Goal: Task Accomplishment & Management: Manage account settings

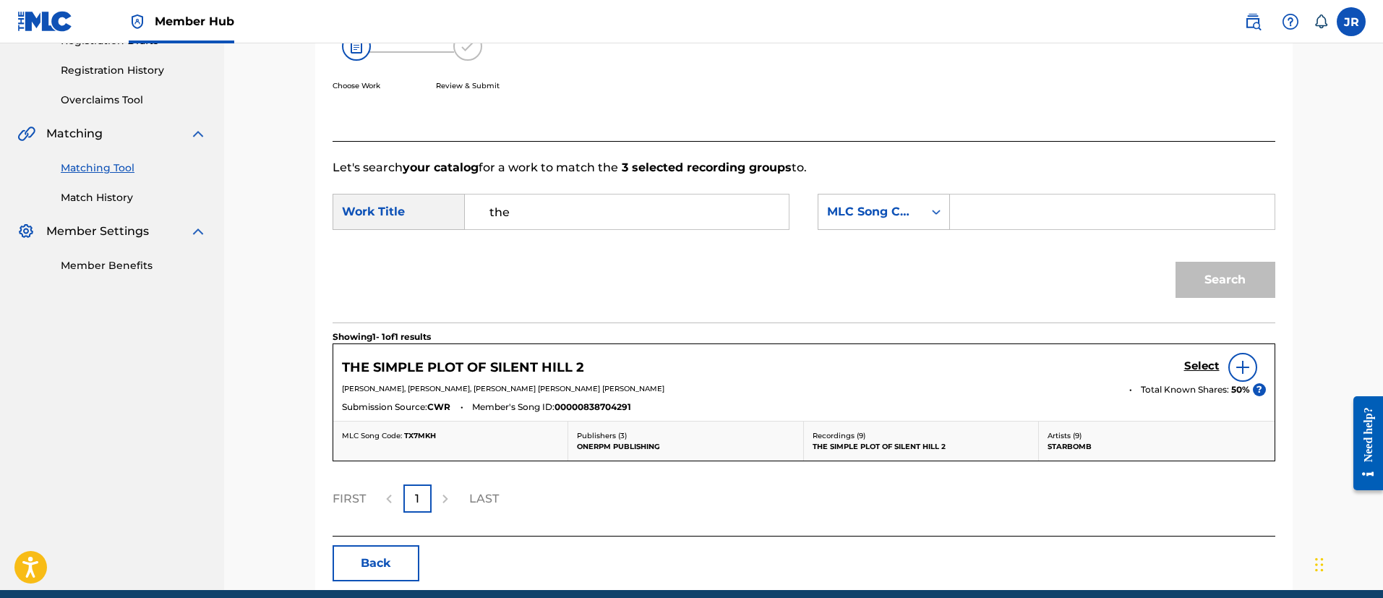
scroll to position [214, 0]
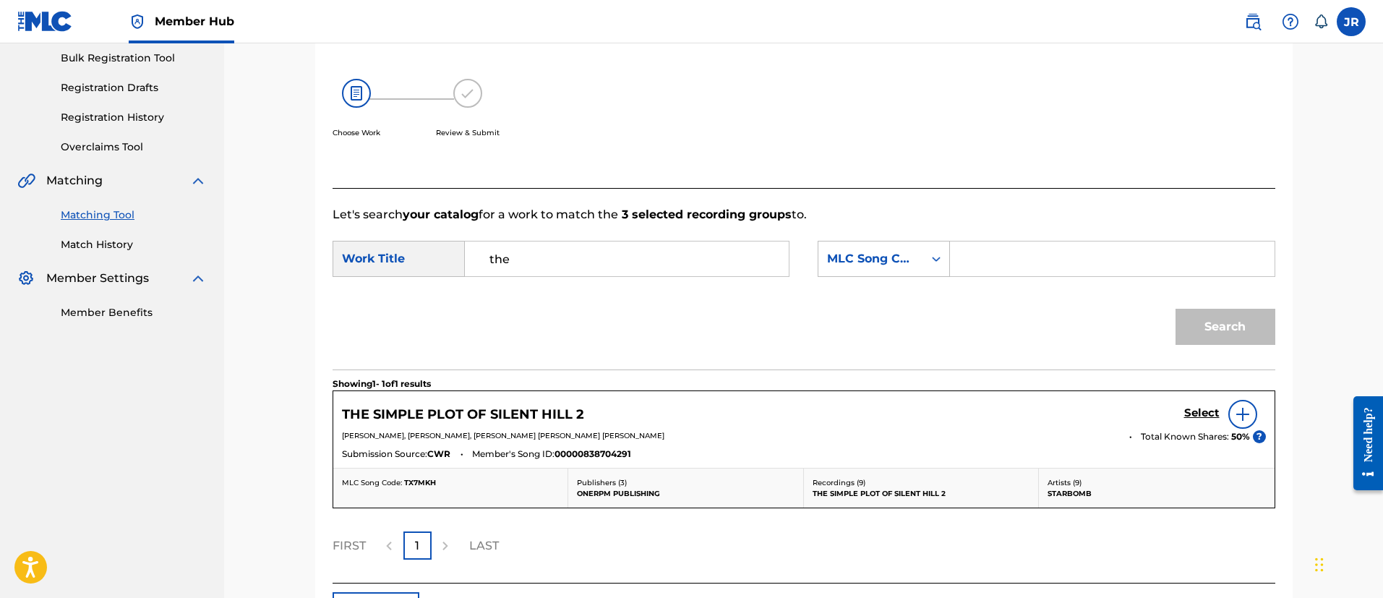
click at [1229, 413] on div at bounding box center [1243, 414] width 29 height 29
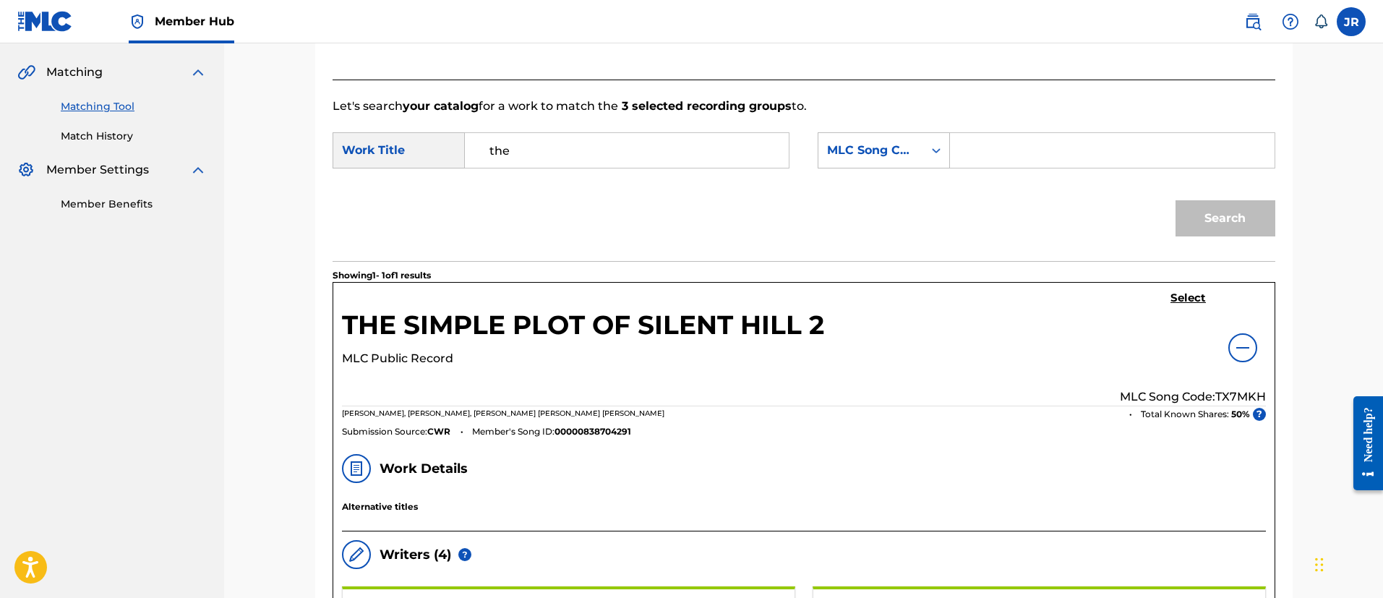
scroll to position [541, 0]
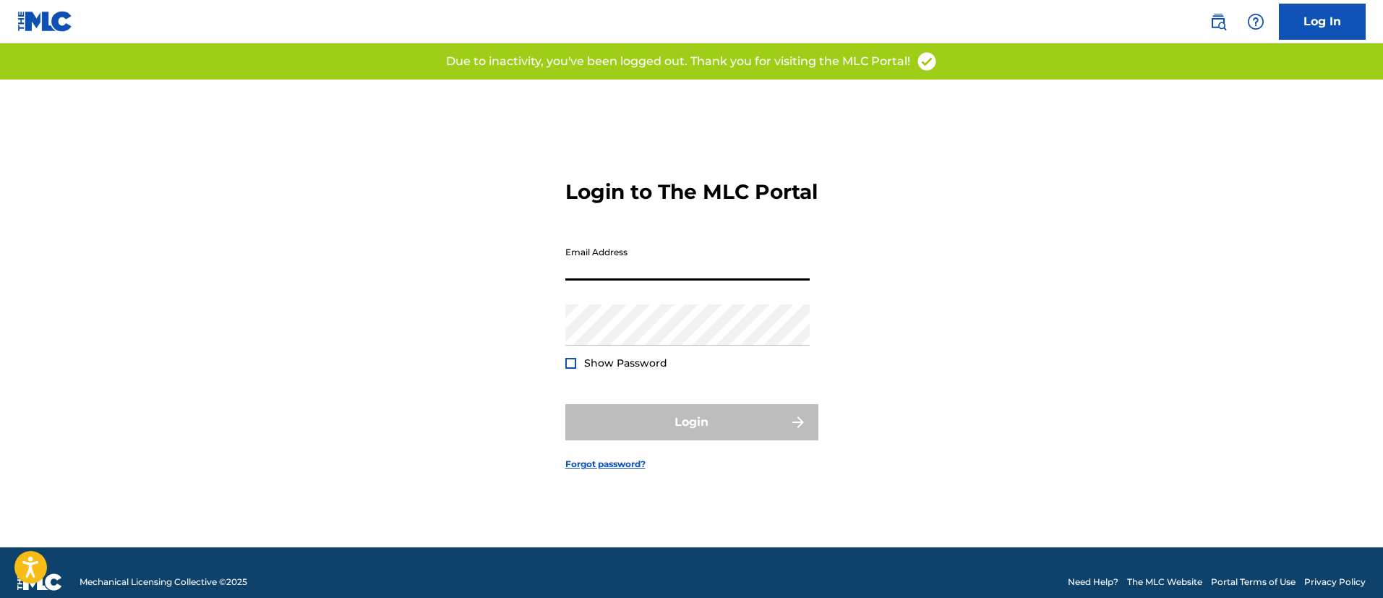
drag, startPoint x: 631, startPoint y: 278, endPoint x: 624, endPoint y: 294, distance: 18.1
click at [631, 278] on input "Email Address" at bounding box center [687, 259] width 244 height 41
click at [644, 277] on input "Email Address" at bounding box center [687, 259] width 244 height 41
type input "[PERSON_NAME][EMAIL_ADDRESS][PERSON_NAME][DOMAIN_NAME]"
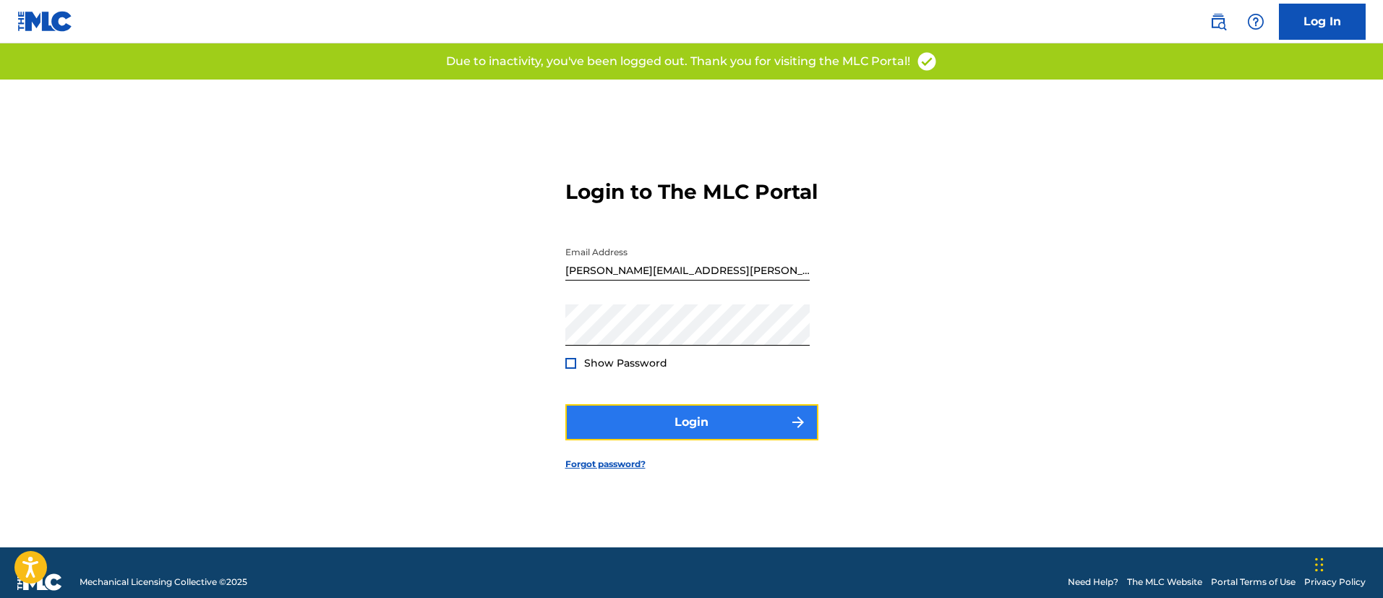
click at [617, 425] on button "Login" at bounding box center [691, 422] width 253 height 36
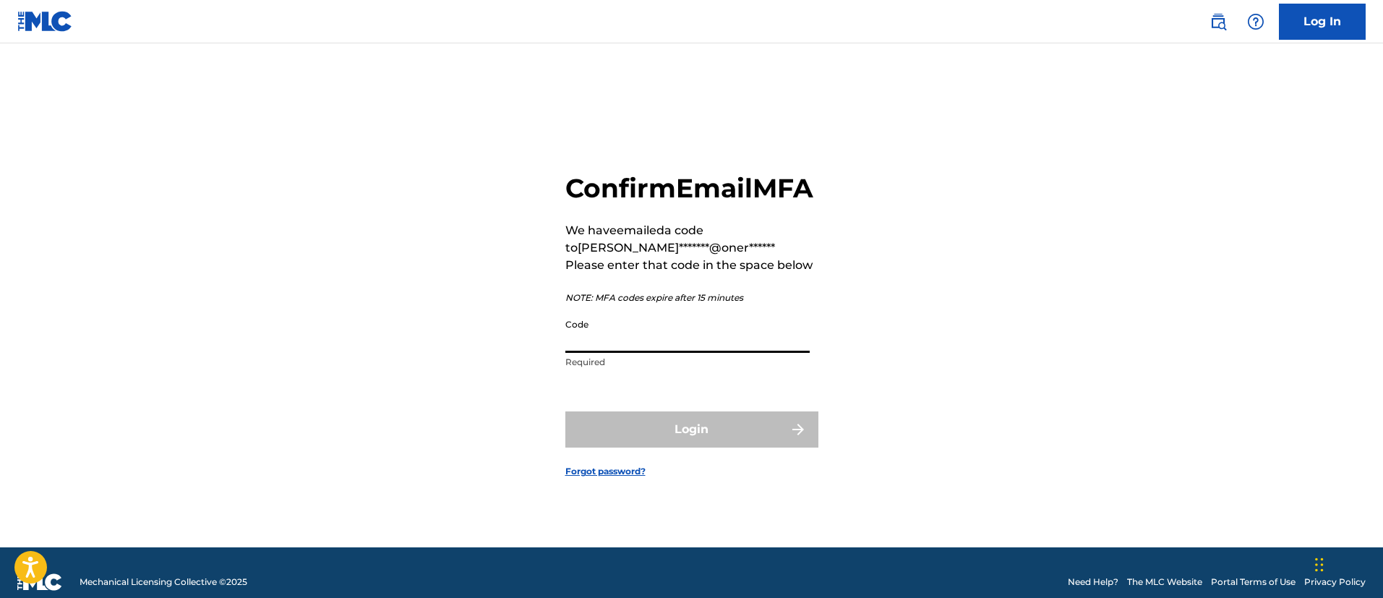
drag, startPoint x: 620, startPoint y: 351, endPoint x: 372, endPoint y: 116, distance: 342.7
click at [587, 318] on div "Confirm Email MFA We have emailed a code to [PERSON_NAME]*******@oner****** Ple…" at bounding box center [691, 274] width 253 height 205
click at [633, 353] on input "Code" at bounding box center [687, 332] width 244 height 41
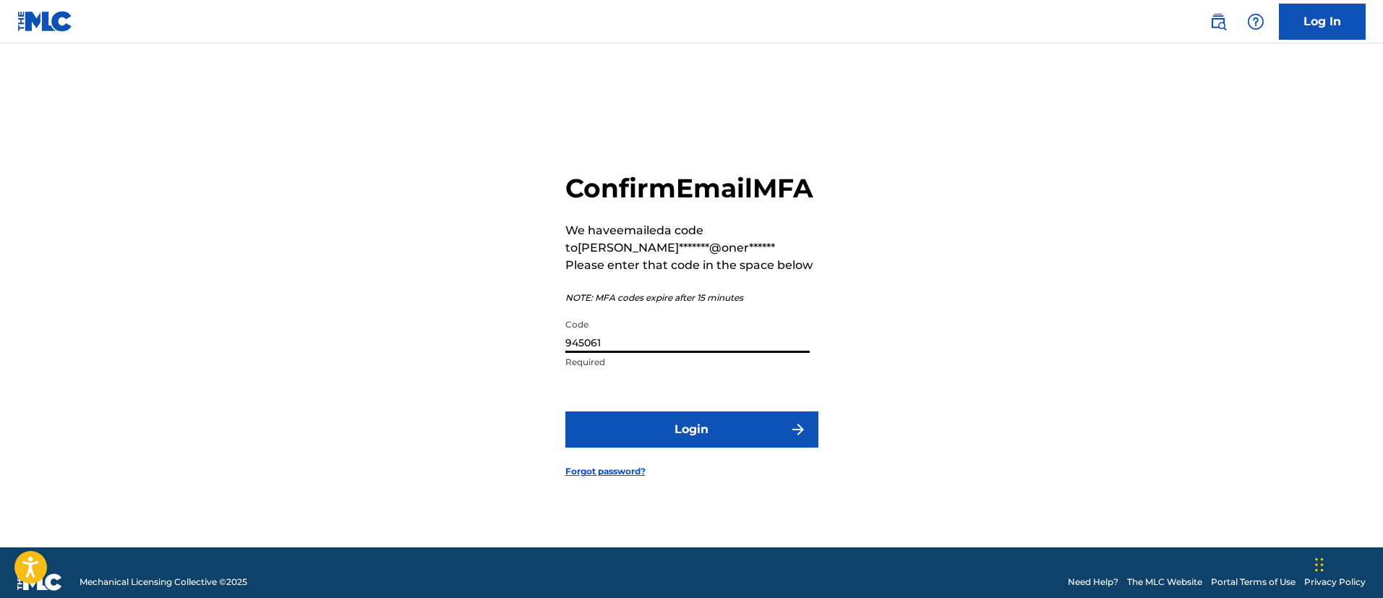
type input "945061"
click at [565, 411] on button "Login" at bounding box center [691, 429] width 253 height 36
